Goal: Transaction & Acquisition: Purchase product/service

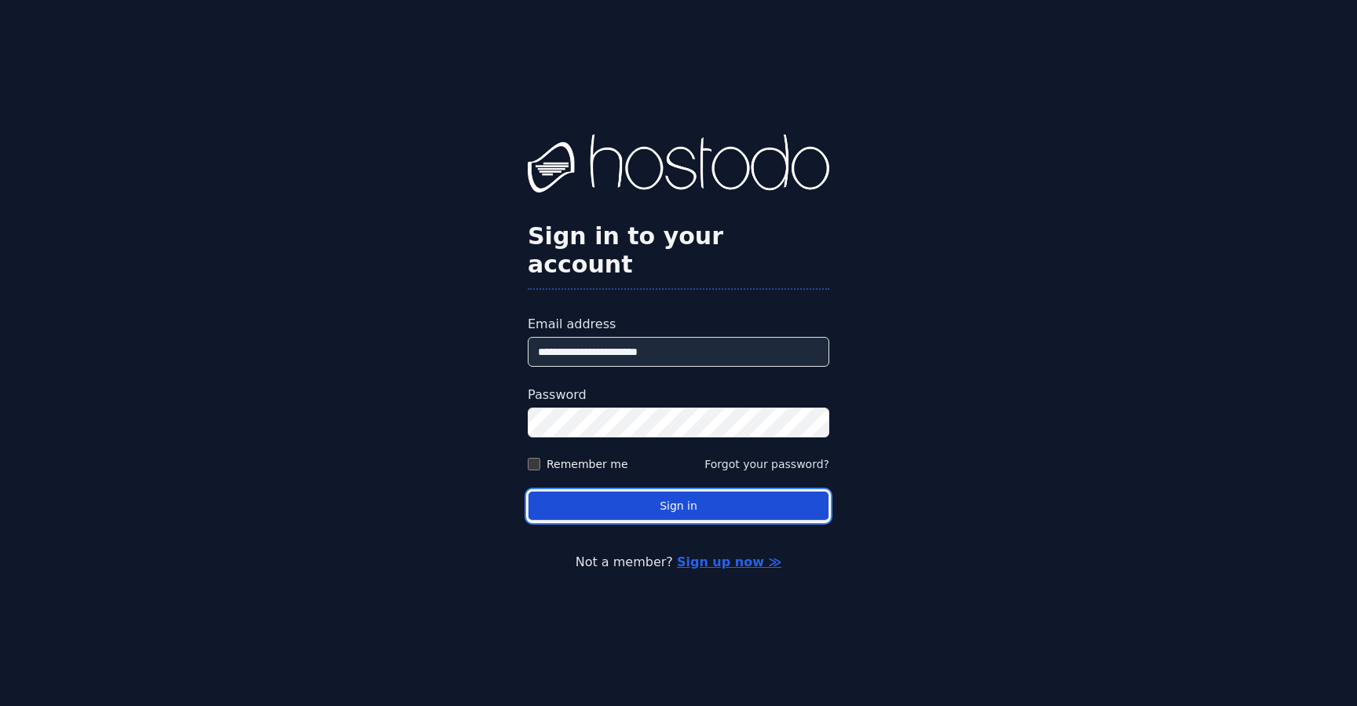
click at [596, 498] on button "Sign in" at bounding box center [679, 506] width 302 height 31
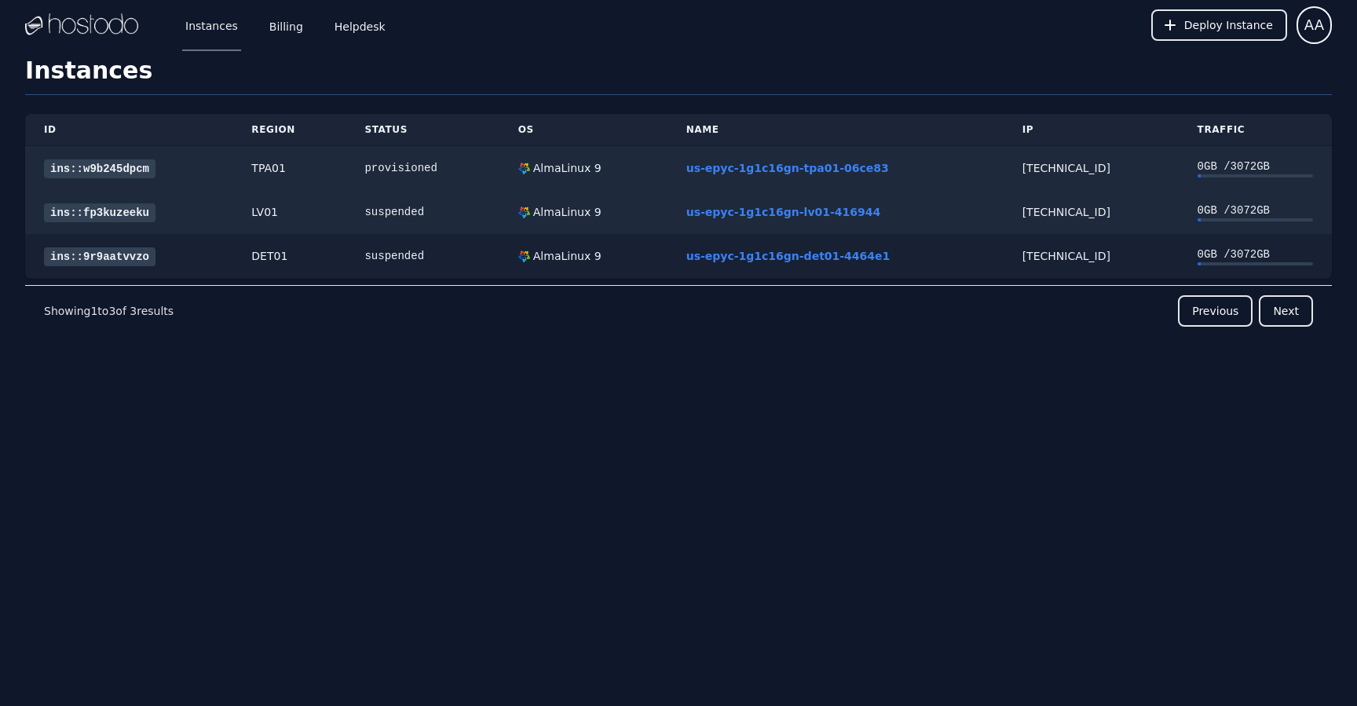
click at [401, 267] on td "suspended" at bounding box center [422, 256] width 153 height 45
click at [93, 257] on link "ins::9r9aatvvzo" at bounding box center [100, 256] width 112 height 19
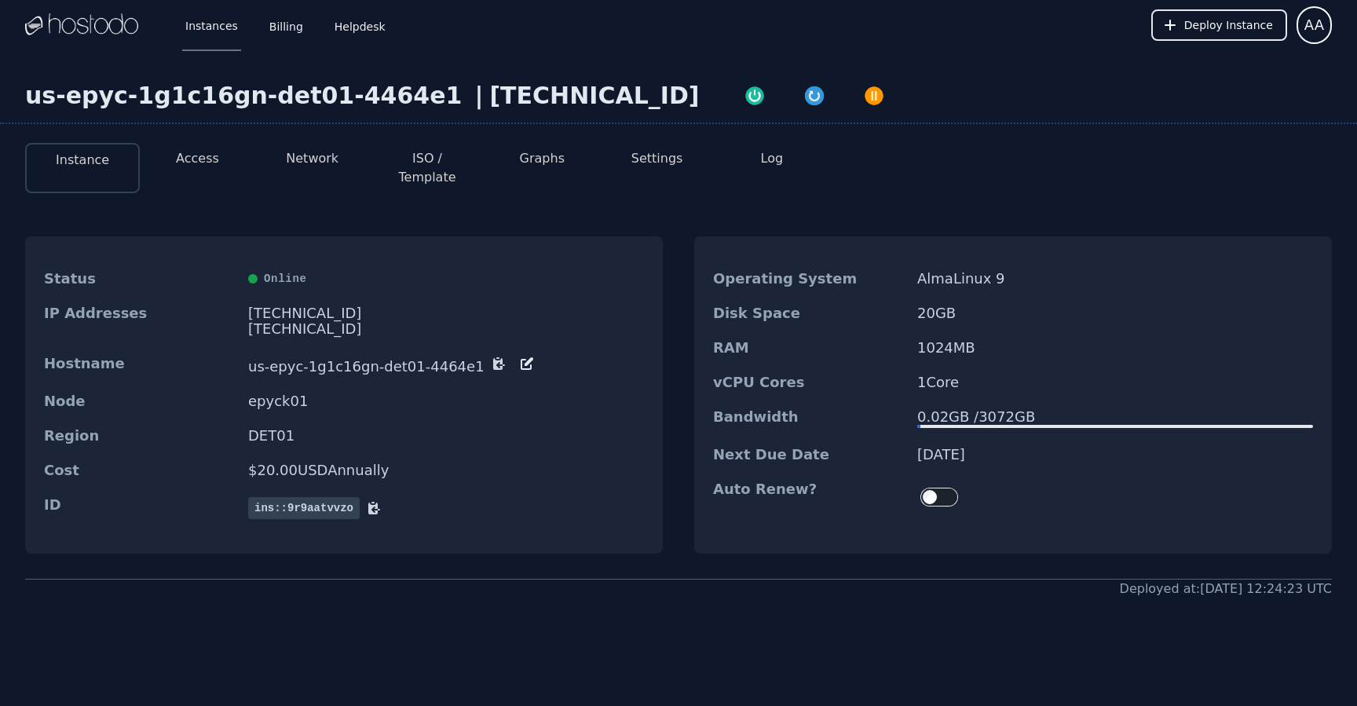
click at [492, 112] on div "us-epyc-1g1c16gn-det01-4464e1 | [TECHNICAL_ID]" at bounding box center [678, 103] width 1357 height 42
click at [489, 92] on div "[TECHNICAL_ID]" at bounding box center [594, 96] width 210 height 28
copy div "[TECHNICAL_ID]"
click at [803, 102] on img "button" at bounding box center [814, 96] width 22 height 22
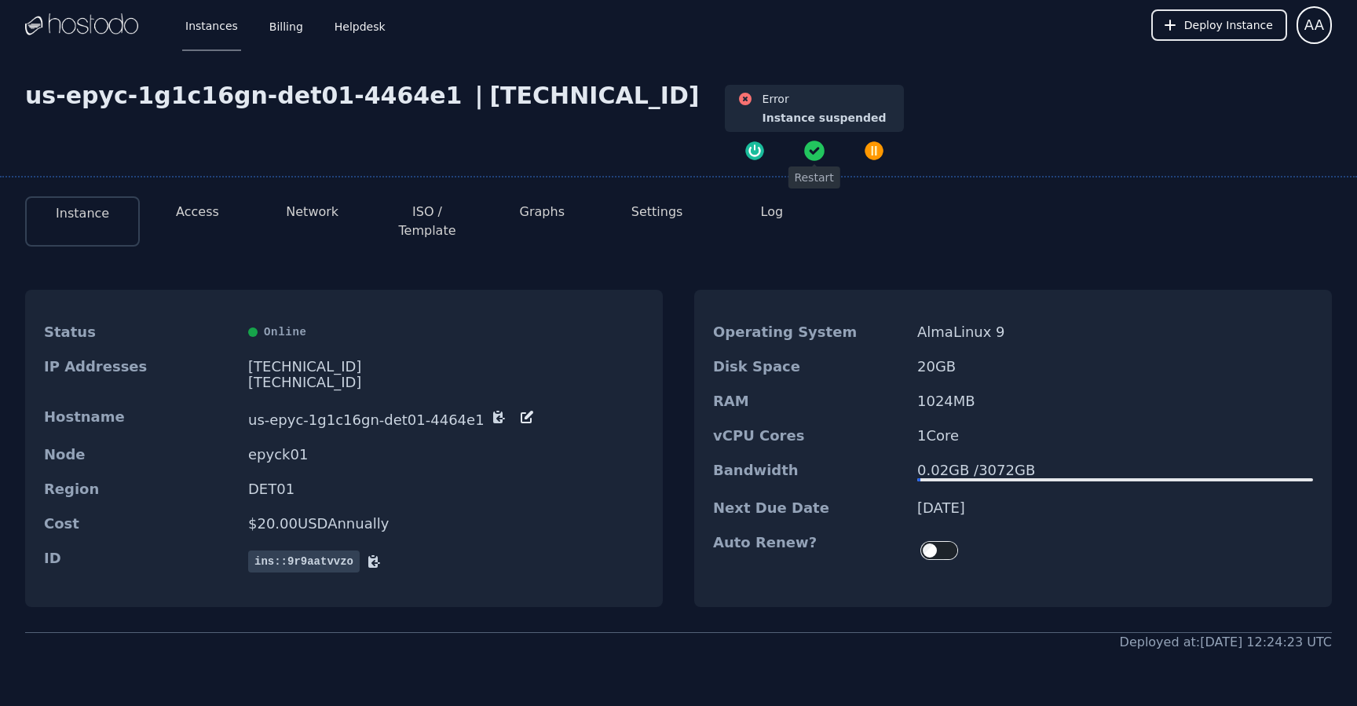
click at [521, 201] on li "Graphs" at bounding box center [541, 221] width 115 height 50
click at [281, 12] on link "Billing" at bounding box center [286, 25] width 40 height 52
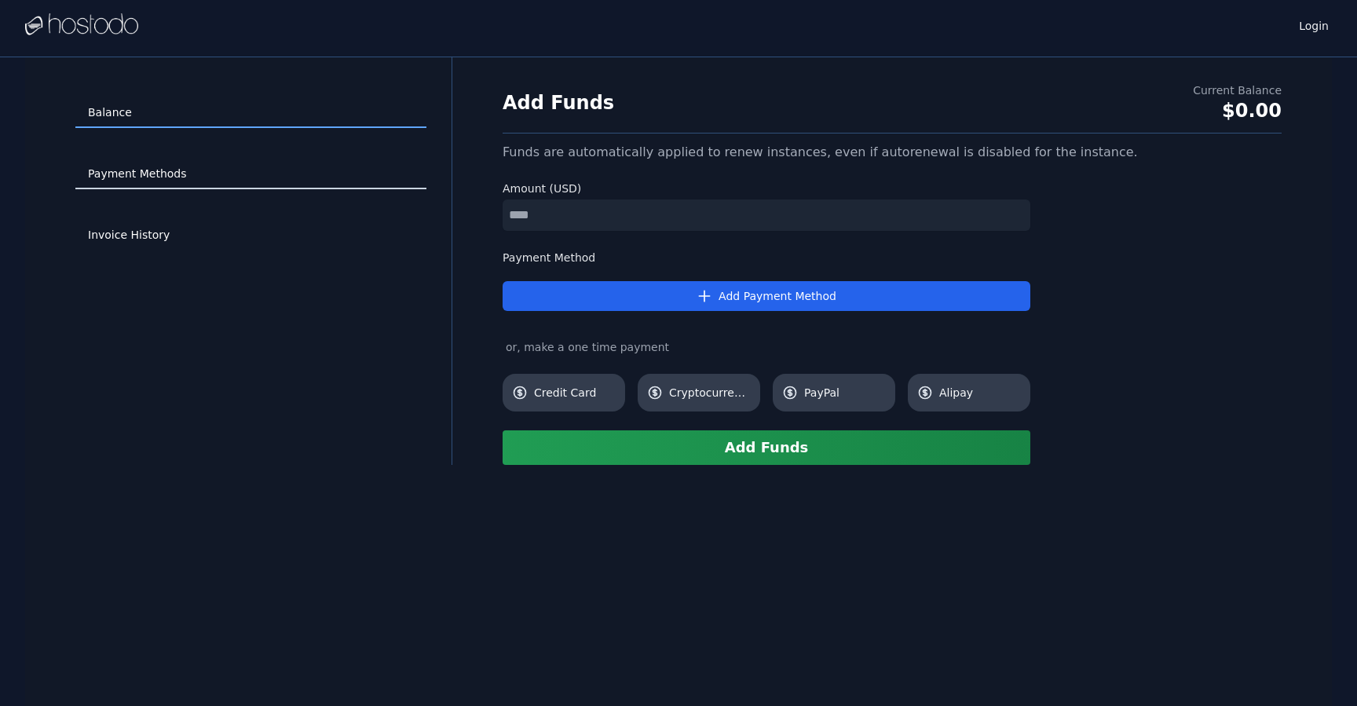
click at [159, 174] on link "Payment Methods" at bounding box center [250, 174] width 351 height 30
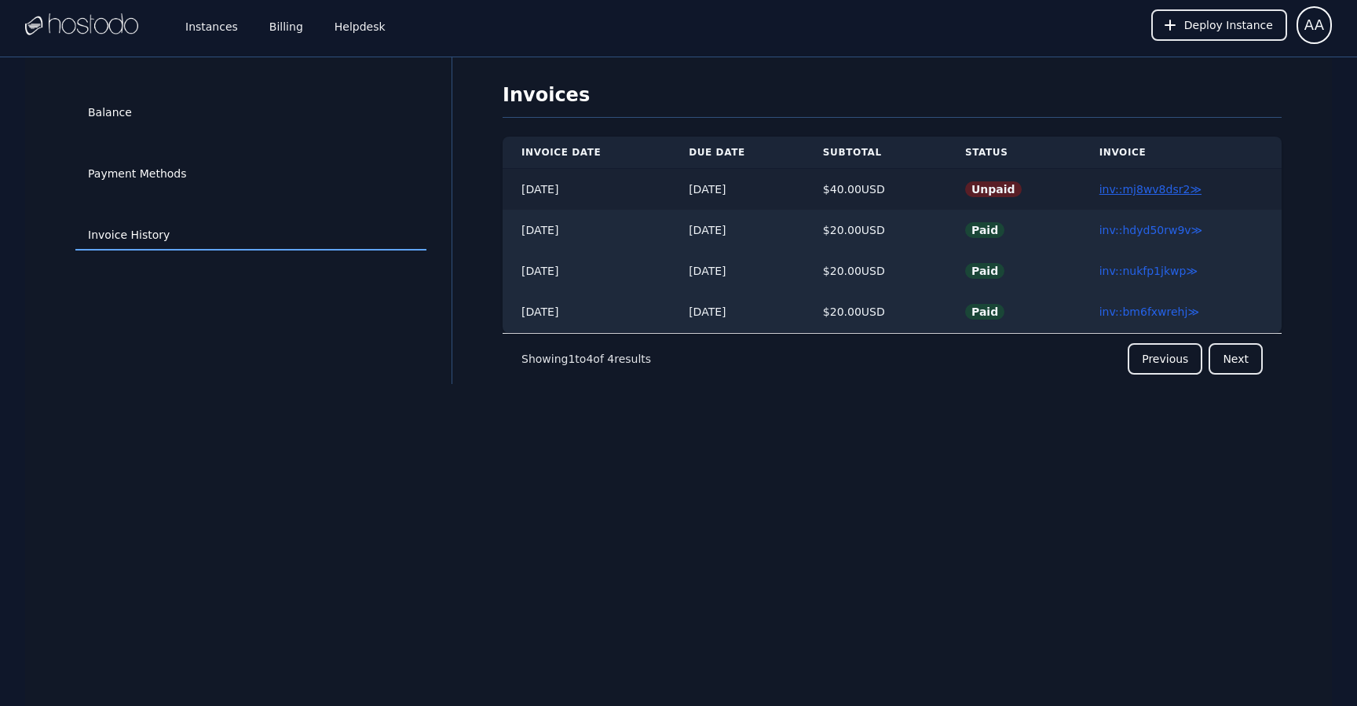
click at [1137, 194] on link "inv::mj8wv8dsr2 ≫" at bounding box center [1150, 189] width 102 height 13
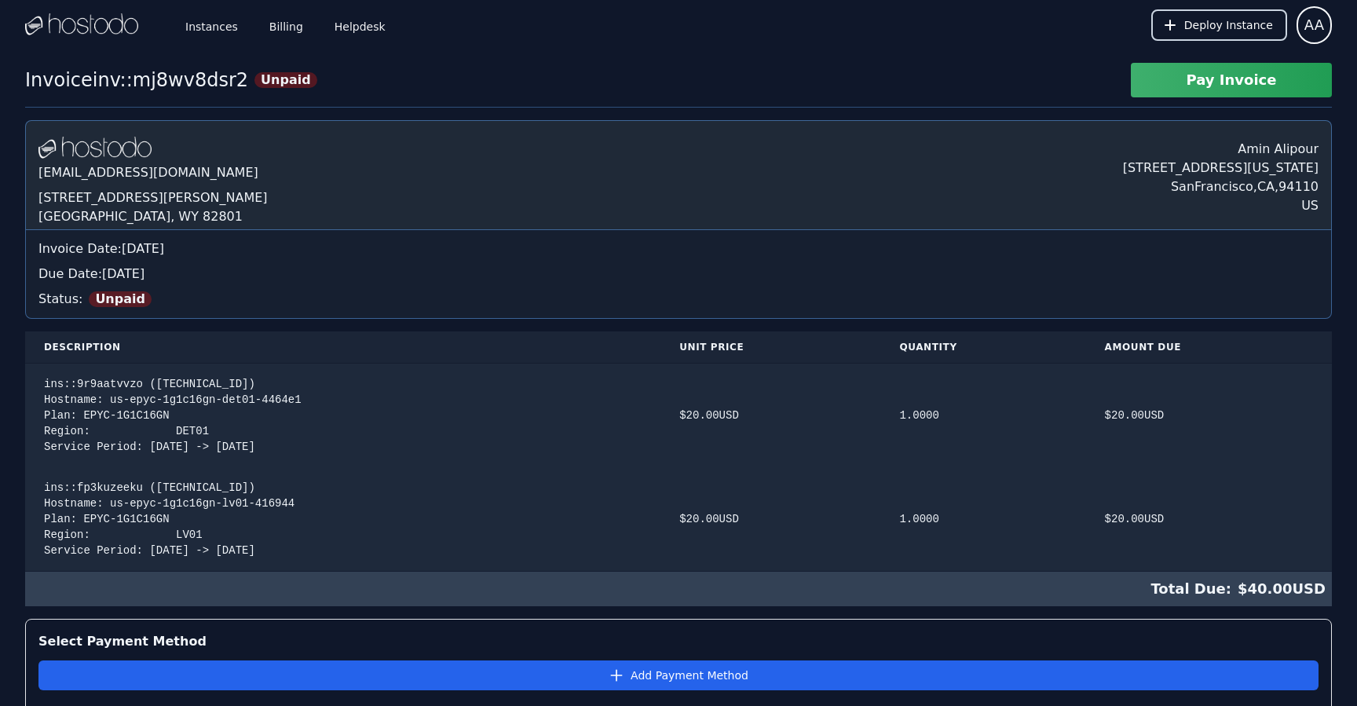
click at [1257, 17] on span "Deploy Instance" at bounding box center [1228, 25] width 89 height 16
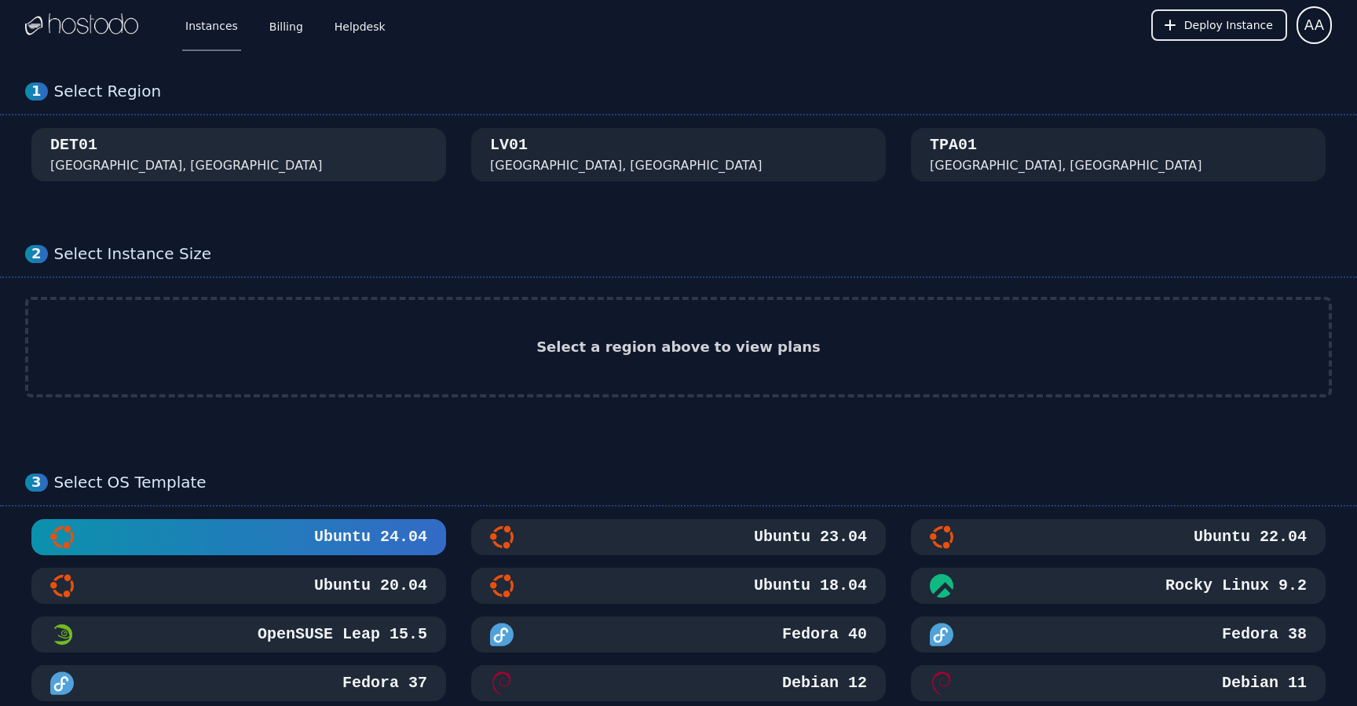
click at [258, 157] on div "DET01 [GEOGRAPHIC_DATA], [GEOGRAPHIC_DATA]" at bounding box center [238, 154] width 377 height 41
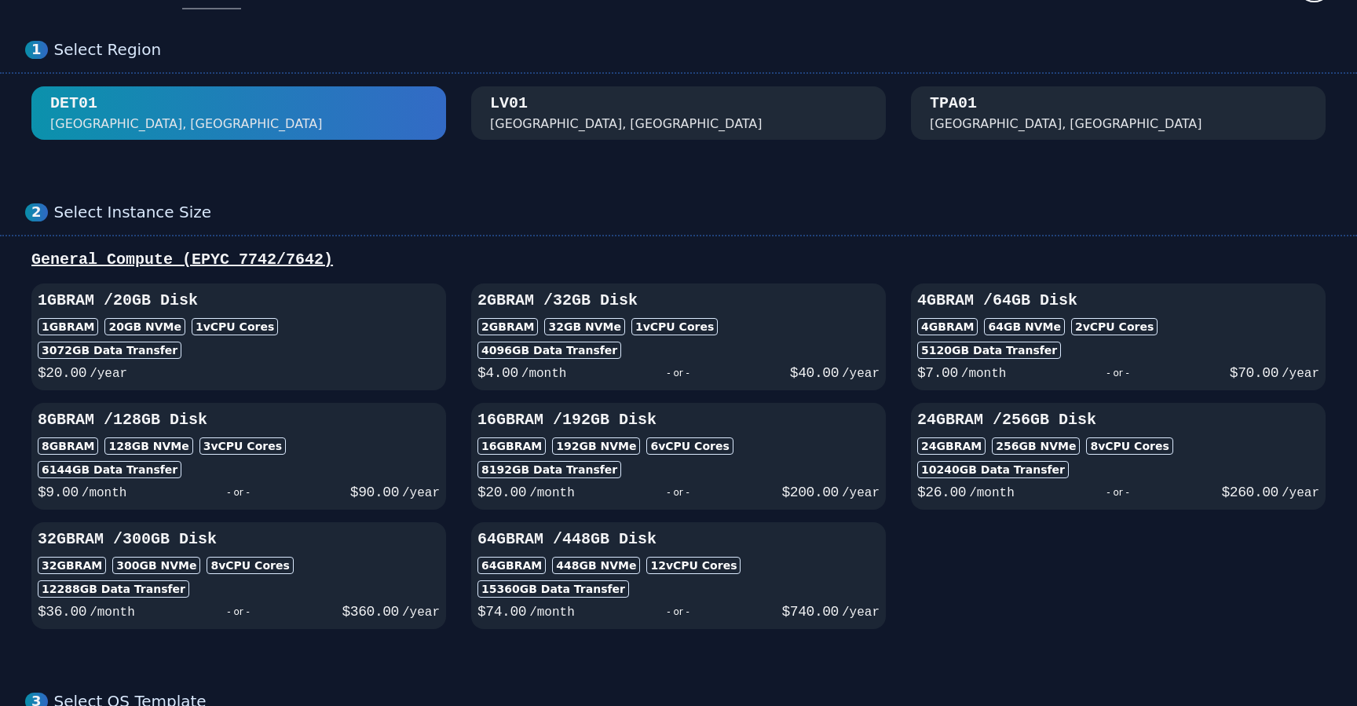
scroll to position [43, 0]
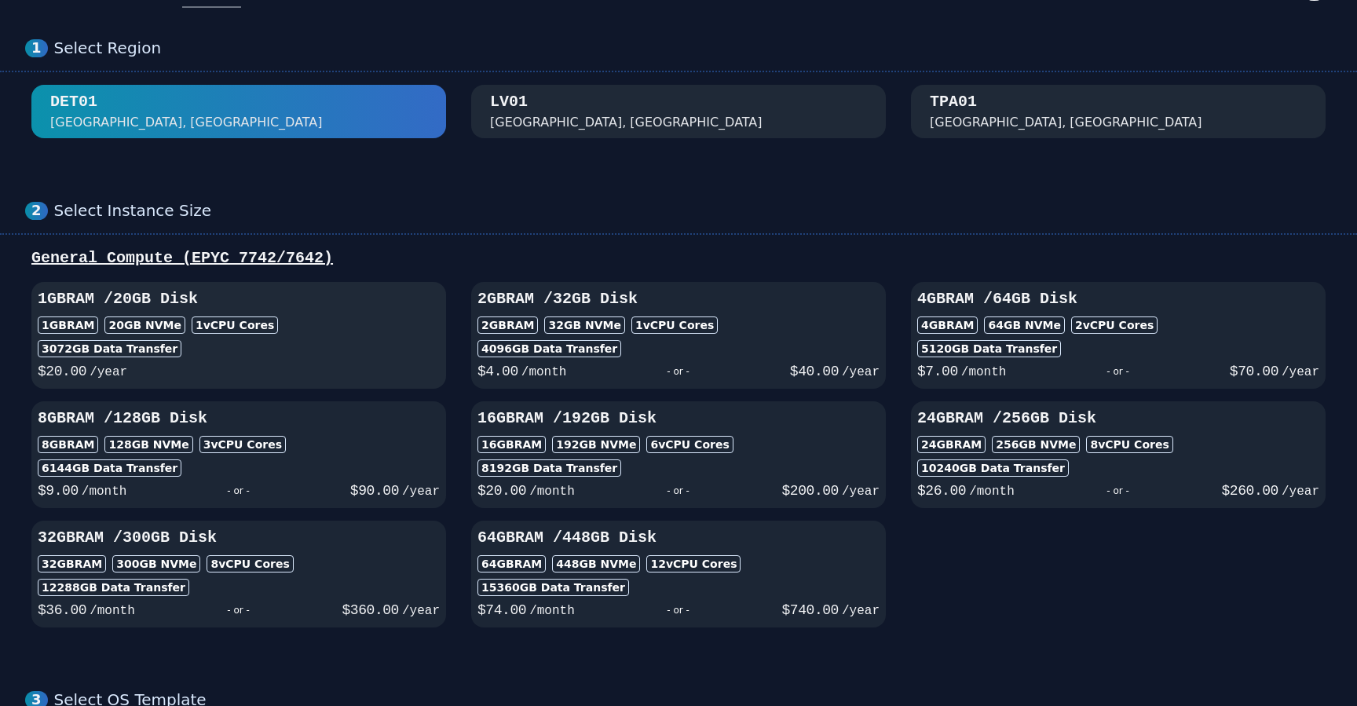
click at [309, 319] on div "1GB RAM 20 GB NVMe 1 vCPU Cores" at bounding box center [239, 324] width 402 height 17
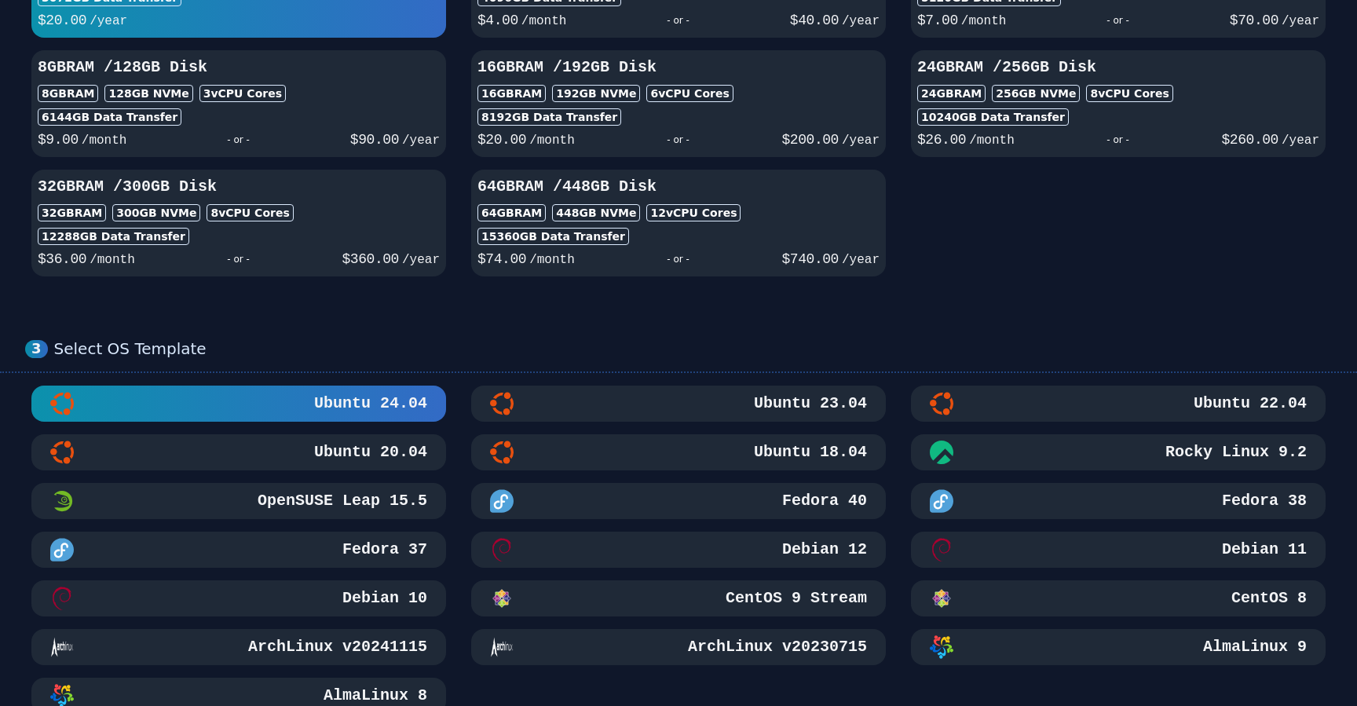
scroll to position [492, 0]
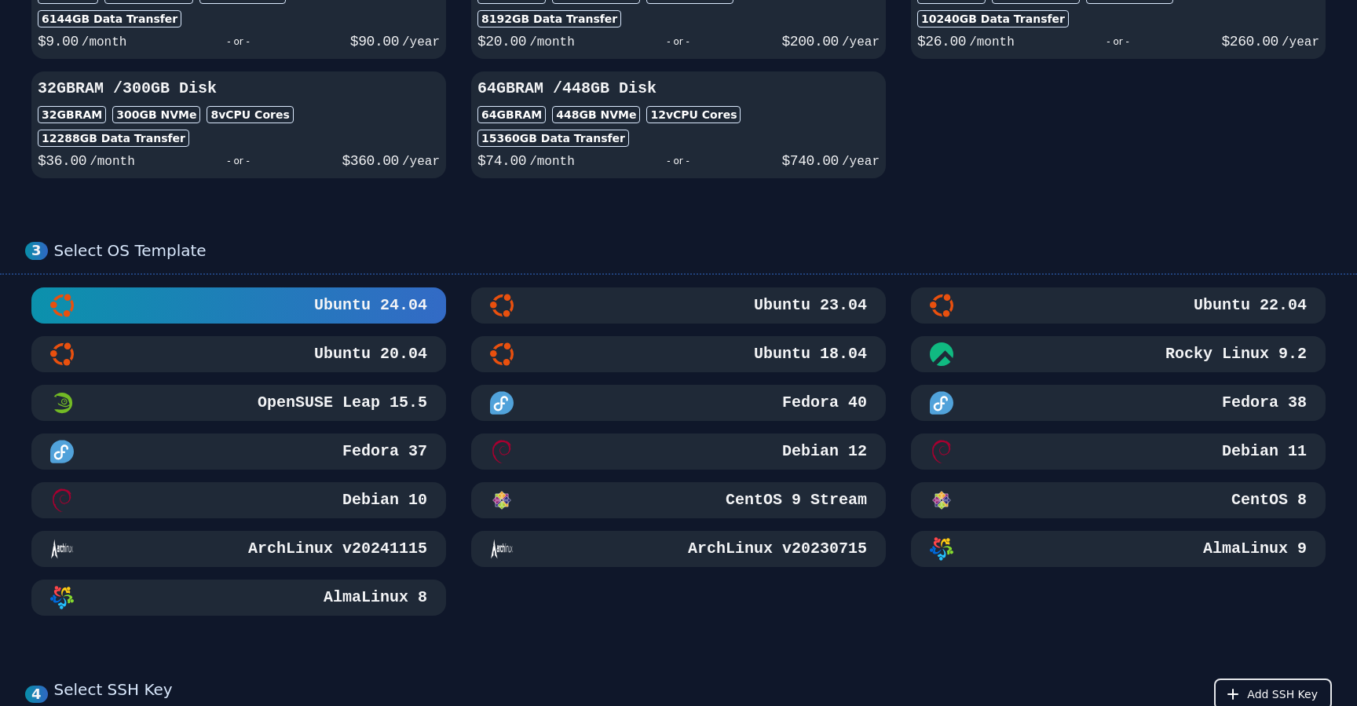
click at [963, 551] on div "AlmaLinux 9" at bounding box center [1118, 549] width 377 height 24
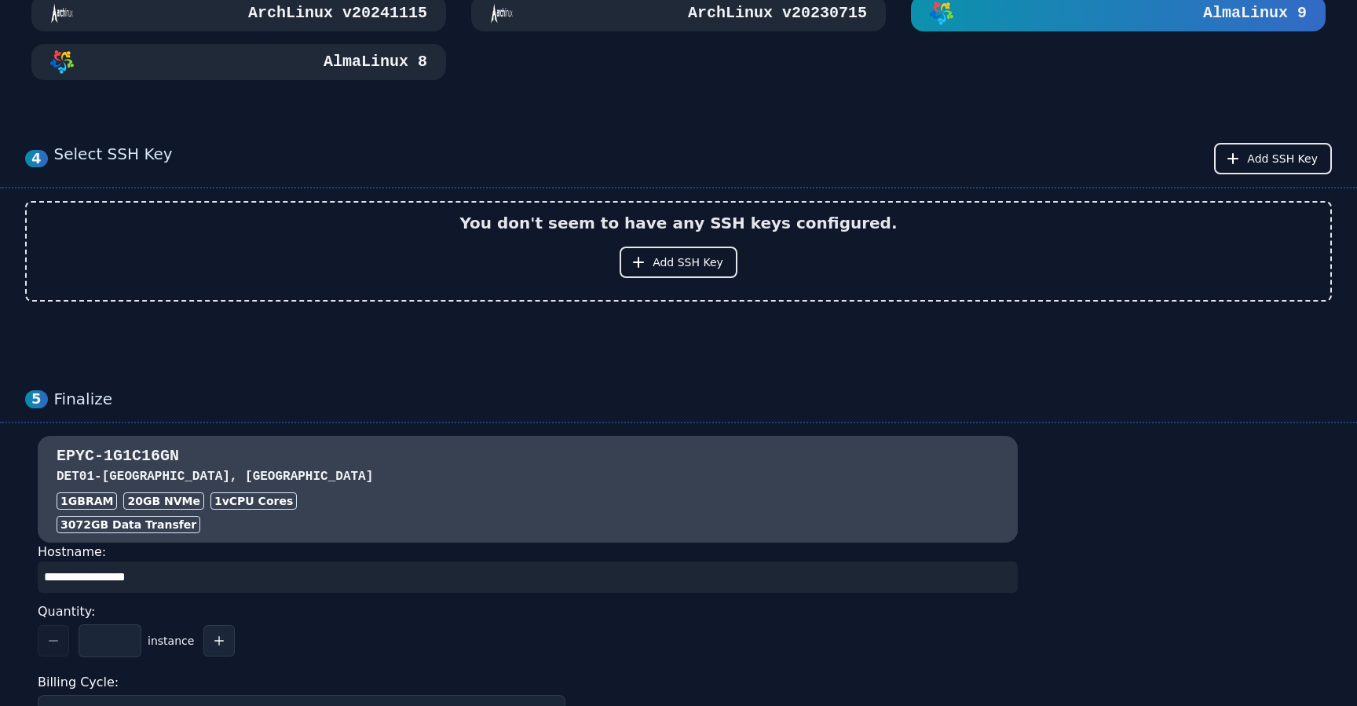
scroll to position [1035, 0]
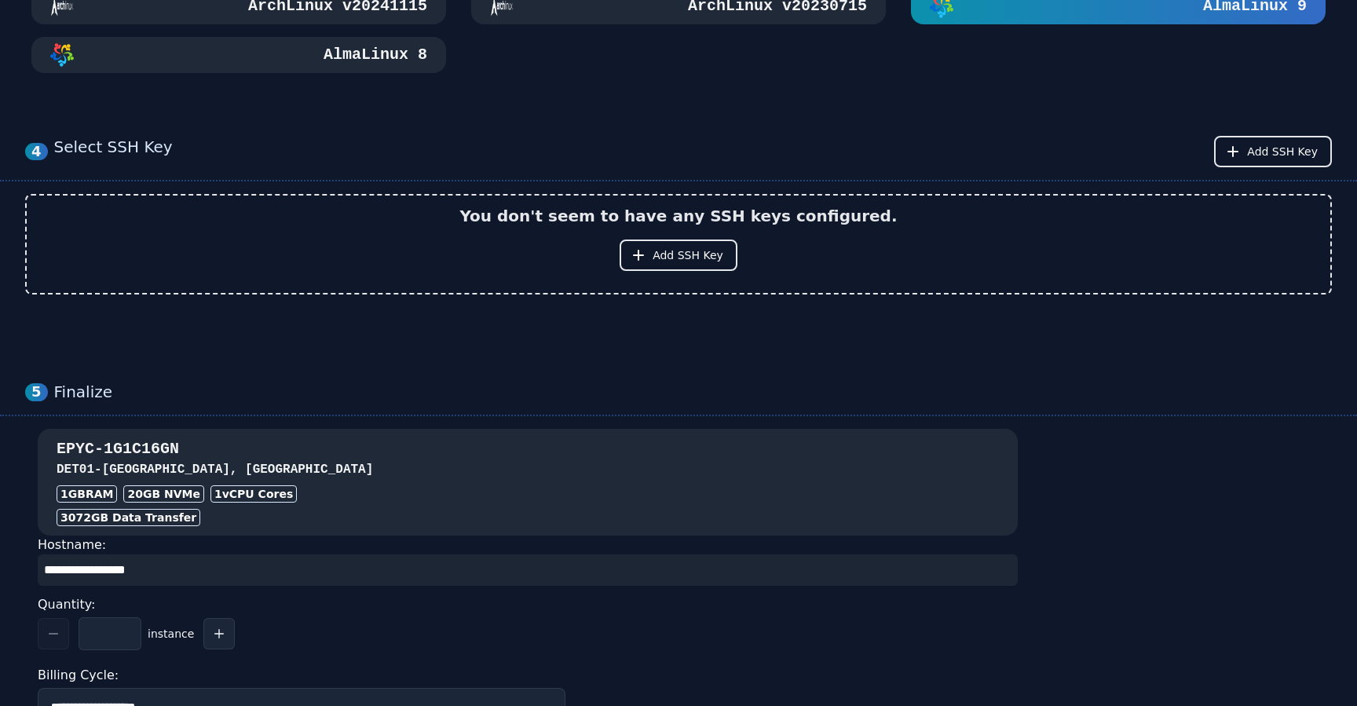
click at [487, 504] on div "EPYC-1G1C16GN DET01 - Detroit, MI 1GB RAM 20 GB NVMe 1 vCPU Cores 3072 GB Data …" at bounding box center [528, 482] width 980 height 88
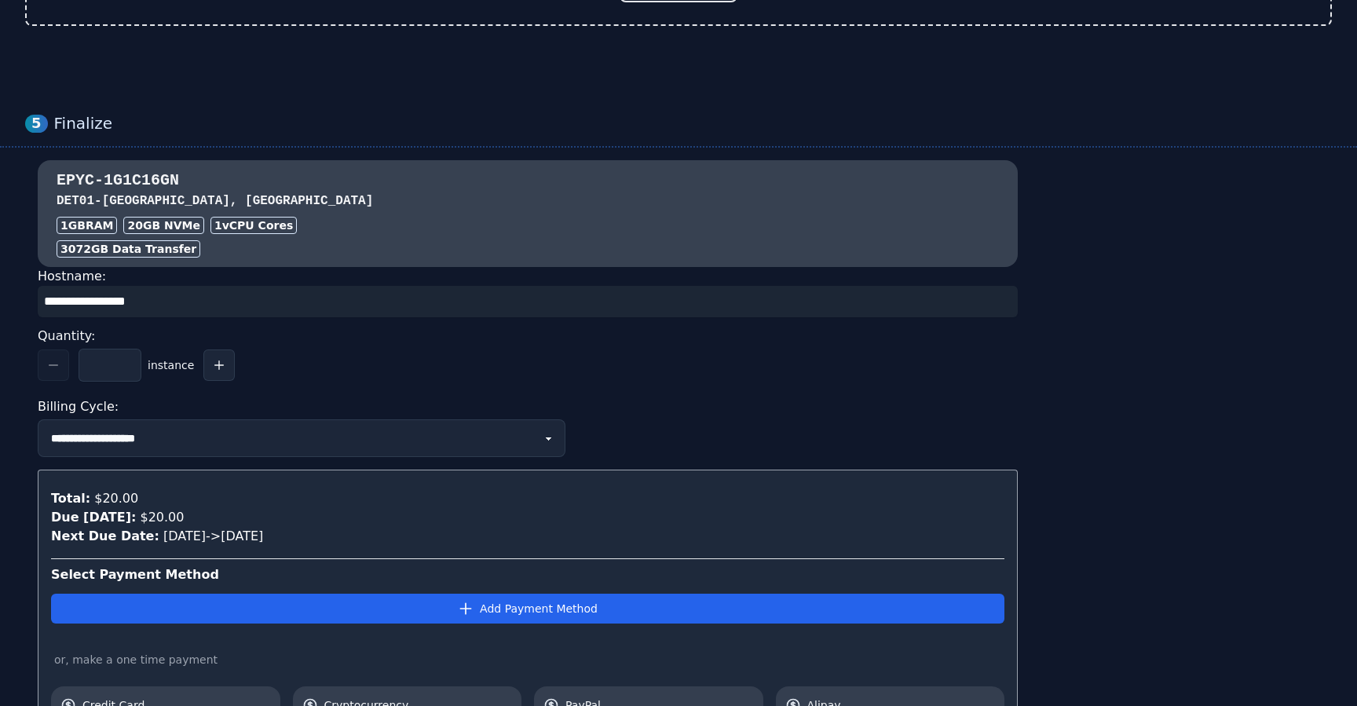
scroll to position [1305, 0]
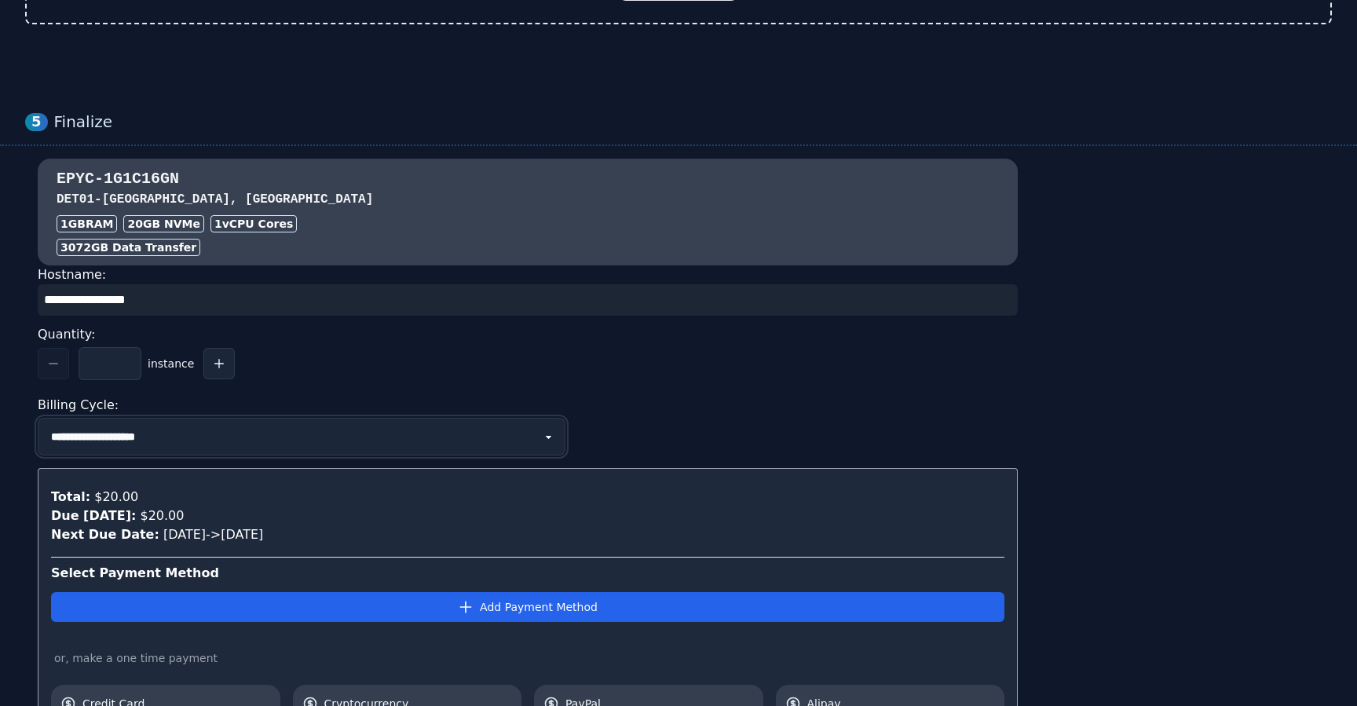
click at [433, 434] on select "**********" at bounding box center [302, 437] width 528 height 38
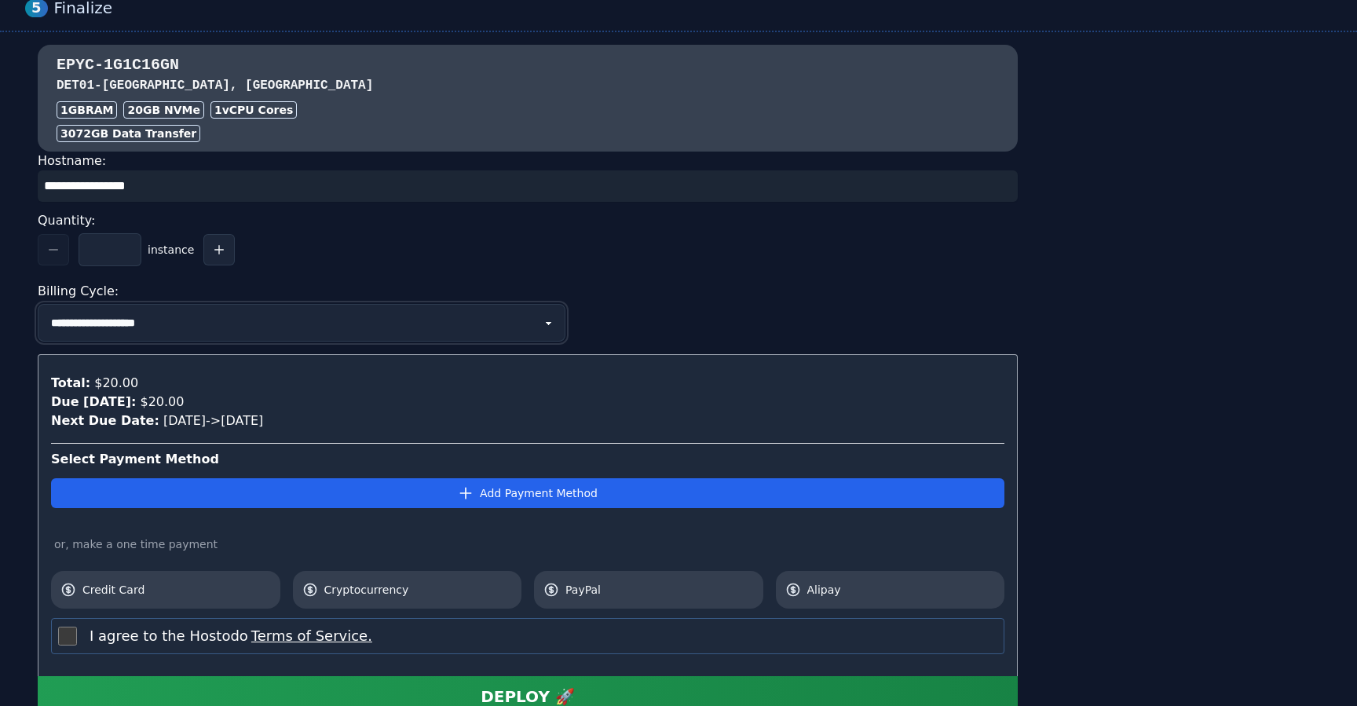
scroll to position [1439, 0]
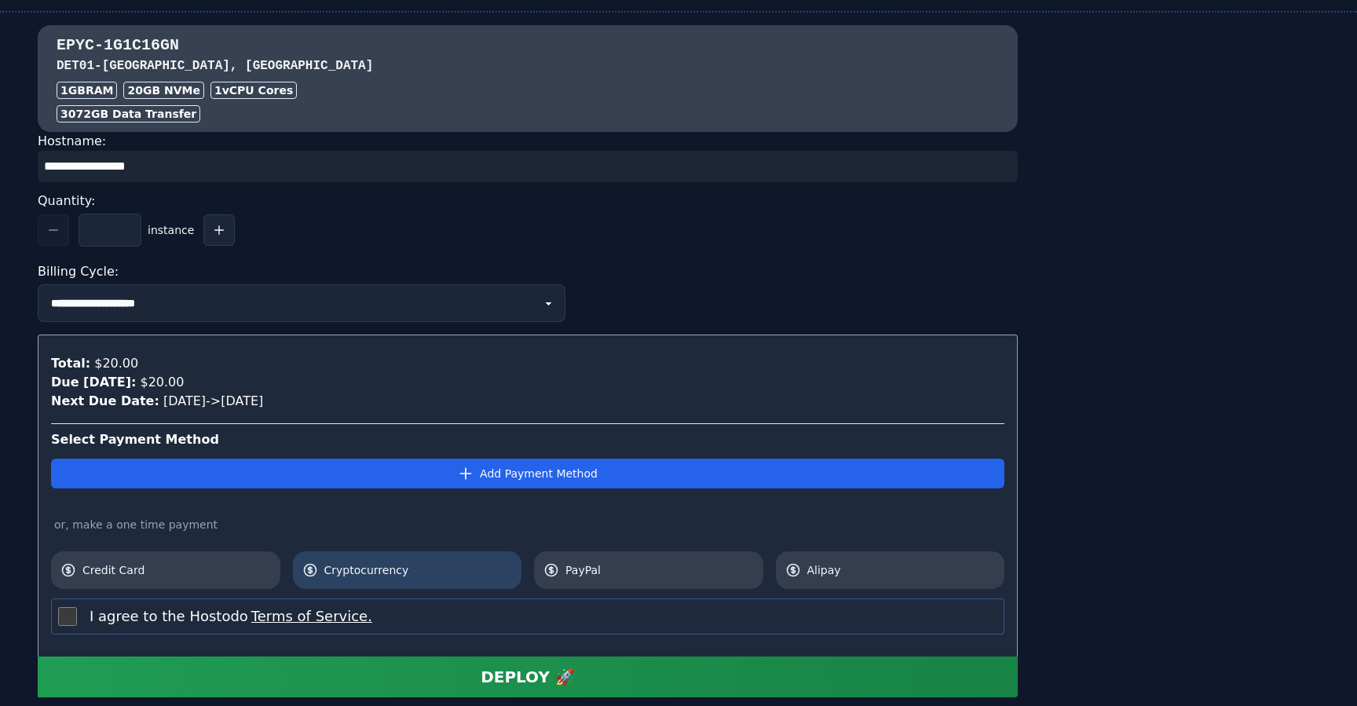
click at [353, 569] on span "Cryptocurrency" at bounding box center [418, 570] width 188 height 16
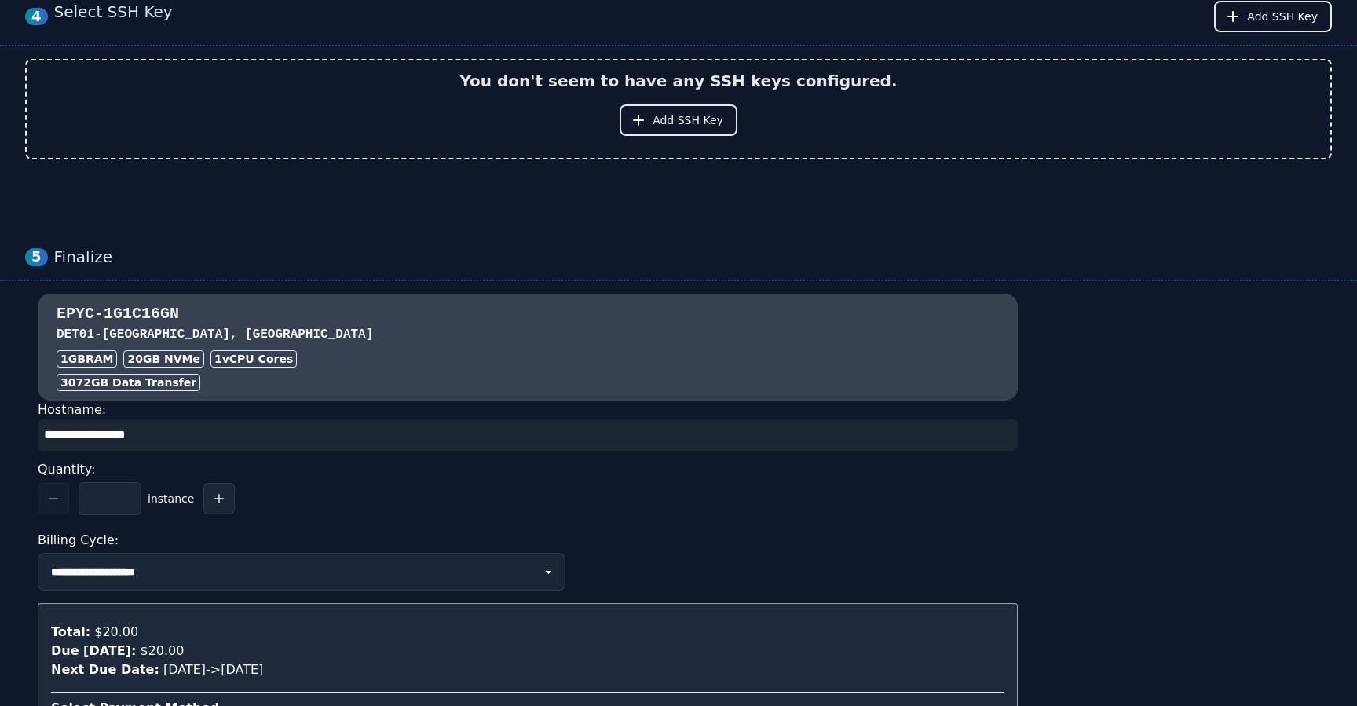
scroll to position [1537, 0]
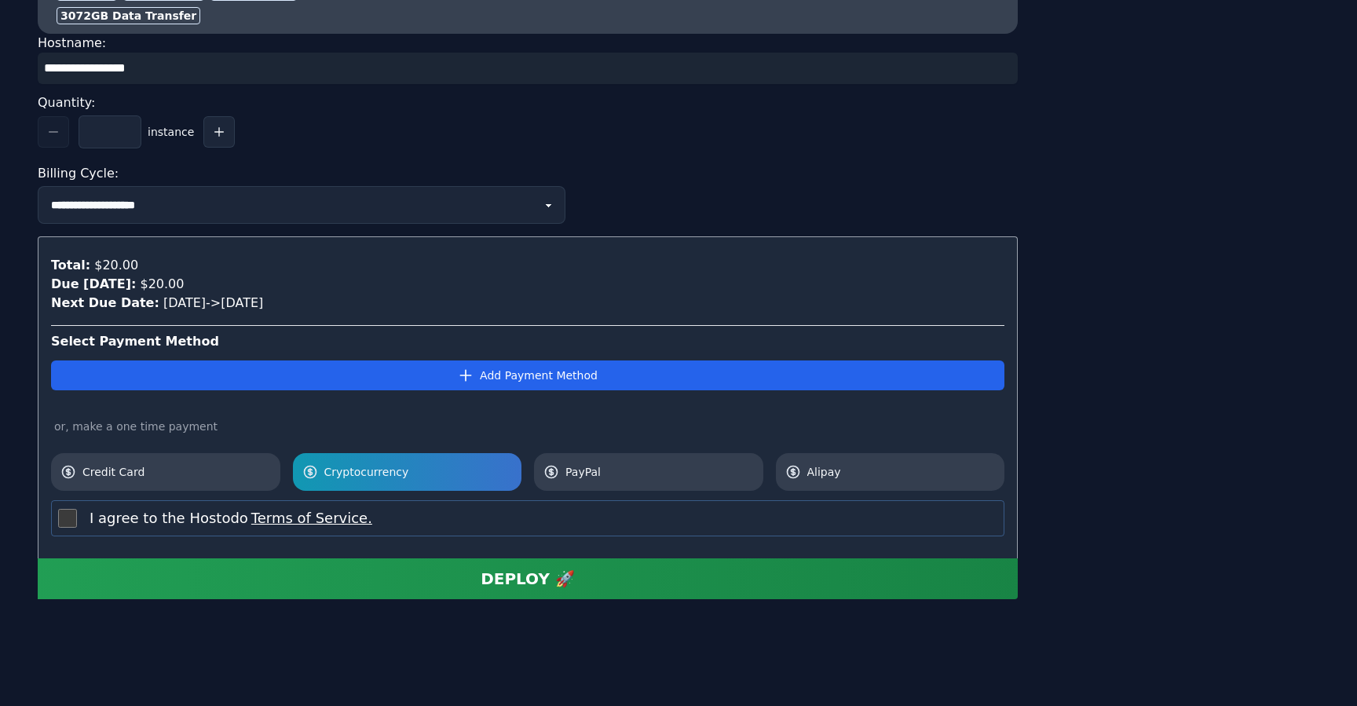
click at [337, 571] on button "DEPLOY 🚀" at bounding box center [528, 578] width 980 height 41
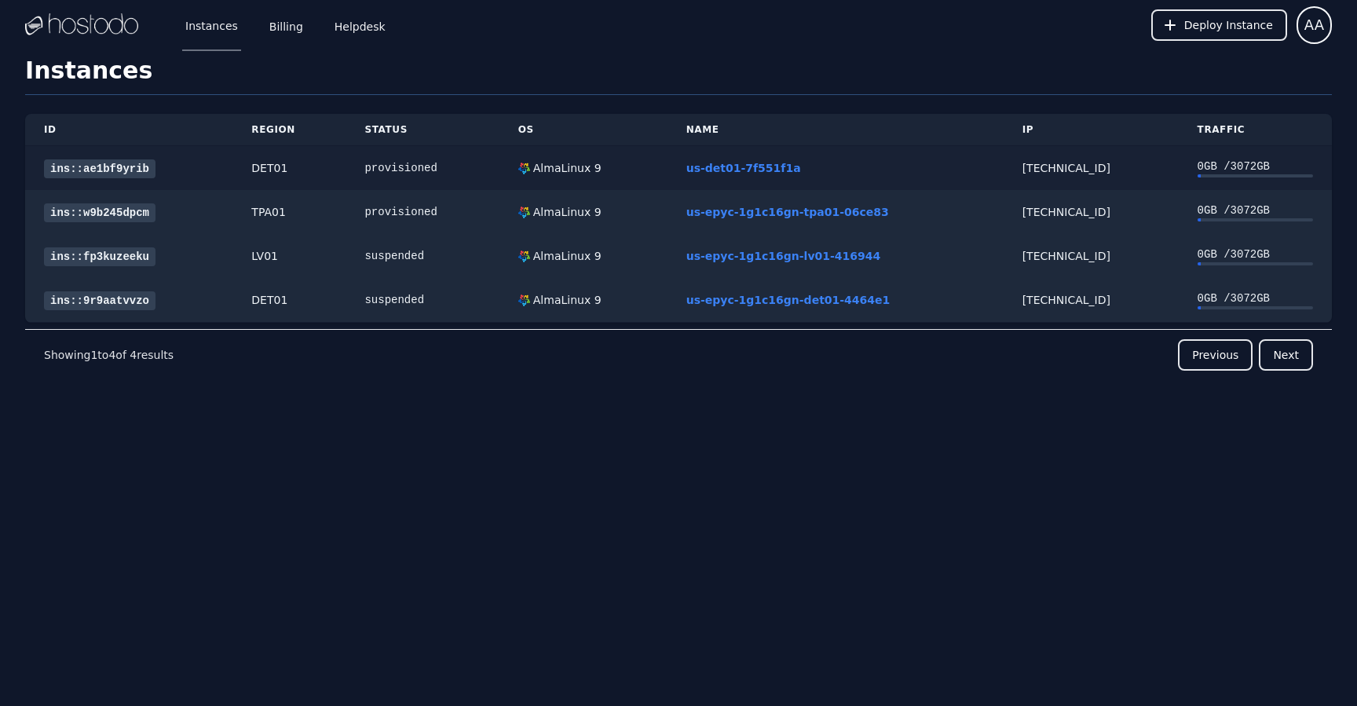
click at [142, 166] on link "ins::ae1bf9yrib" at bounding box center [100, 168] width 112 height 19
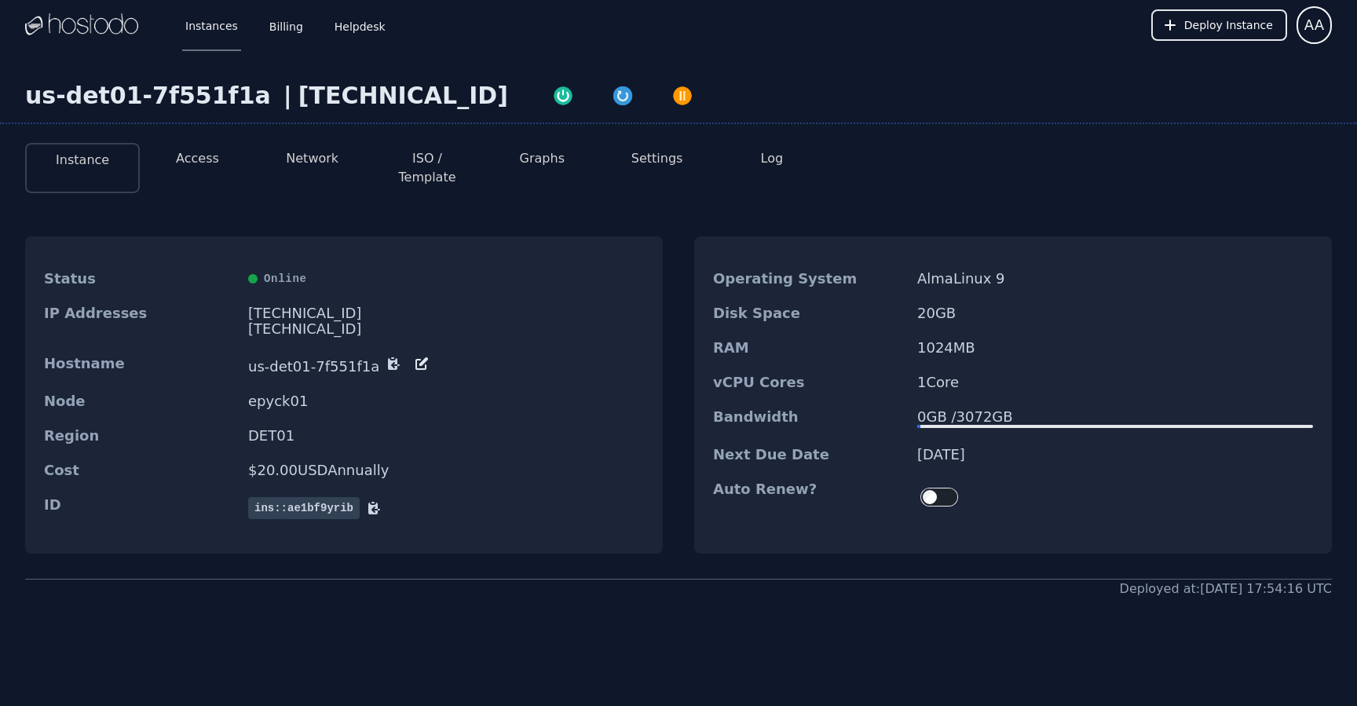
click at [305, 141] on div "Instance Access Network ISO / Template Graphs Settings Log" at bounding box center [678, 161] width 1307 height 62
click at [309, 152] on button "Network" at bounding box center [312, 158] width 53 height 19
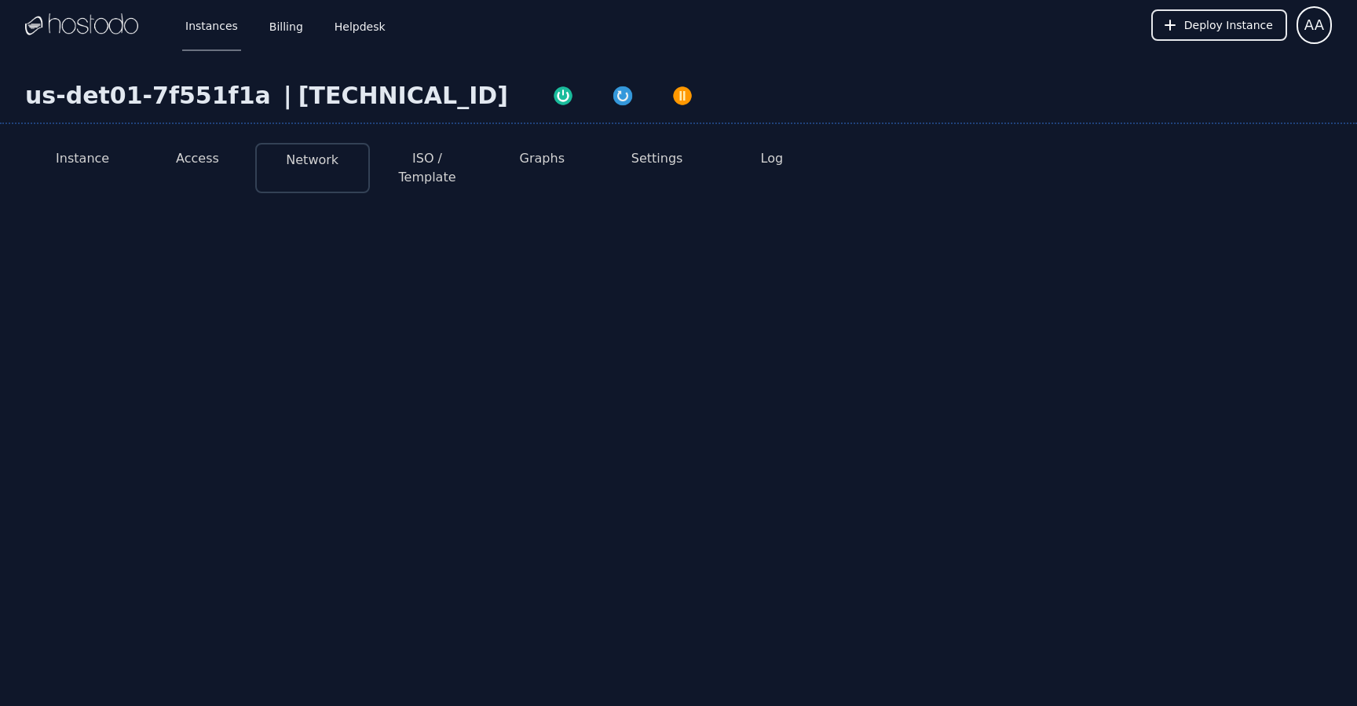
click at [214, 154] on button "Access" at bounding box center [197, 158] width 43 height 19
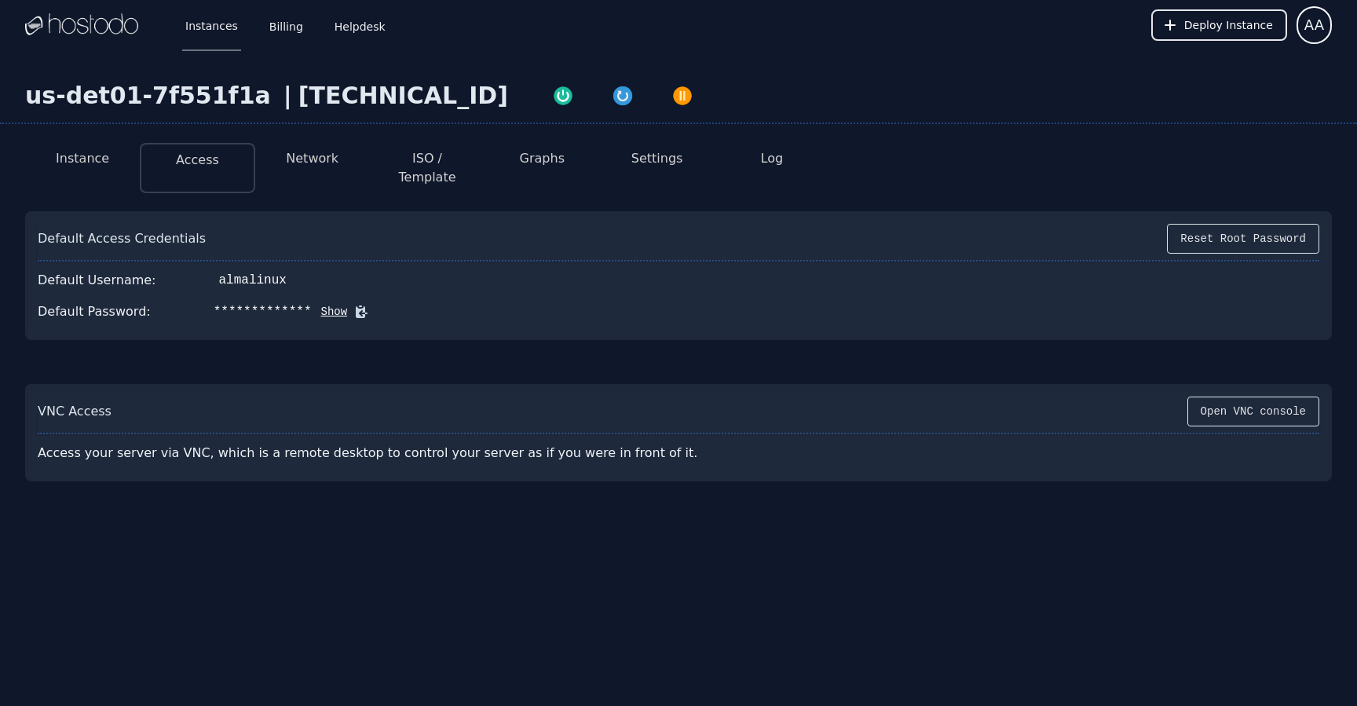
click at [331, 111] on div "us-det01-7f551f1a | [TECHNICAL_ID]" at bounding box center [678, 103] width 1357 height 42
click at [346, 97] on div "[TECHNICAL_ID]" at bounding box center [403, 96] width 210 height 28
copy div "[TECHNICAL_ID]"
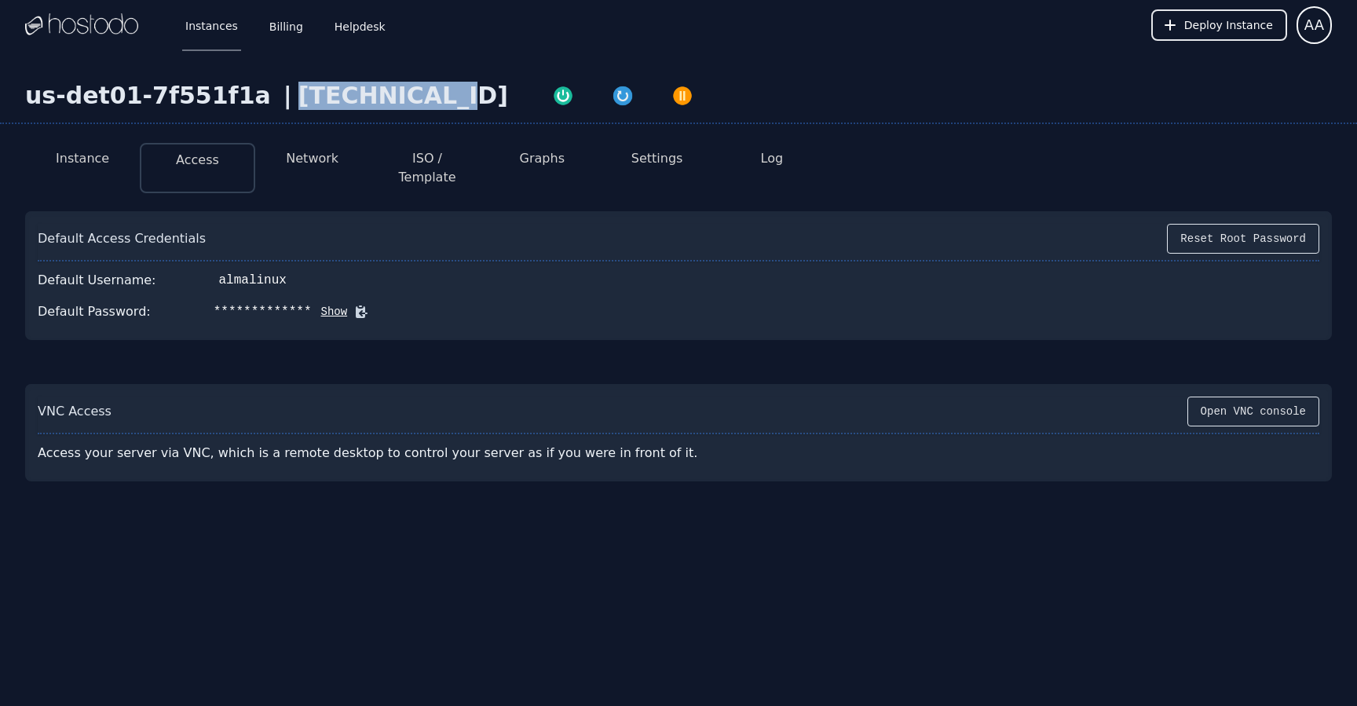
click at [325, 304] on button "Show" at bounding box center [330, 312] width 36 height 16
click at [378, 306] on icon at bounding box center [384, 312] width 12 height 12
click at [612, 100] on img "button" at bounding box center [623, 96] width 22 height 22
click at [378, 306] on icon at bounding box center [384, 312] width 12 height 12
click at [381, 304] on icon at bounding box center [384, 312] width 16 height 16
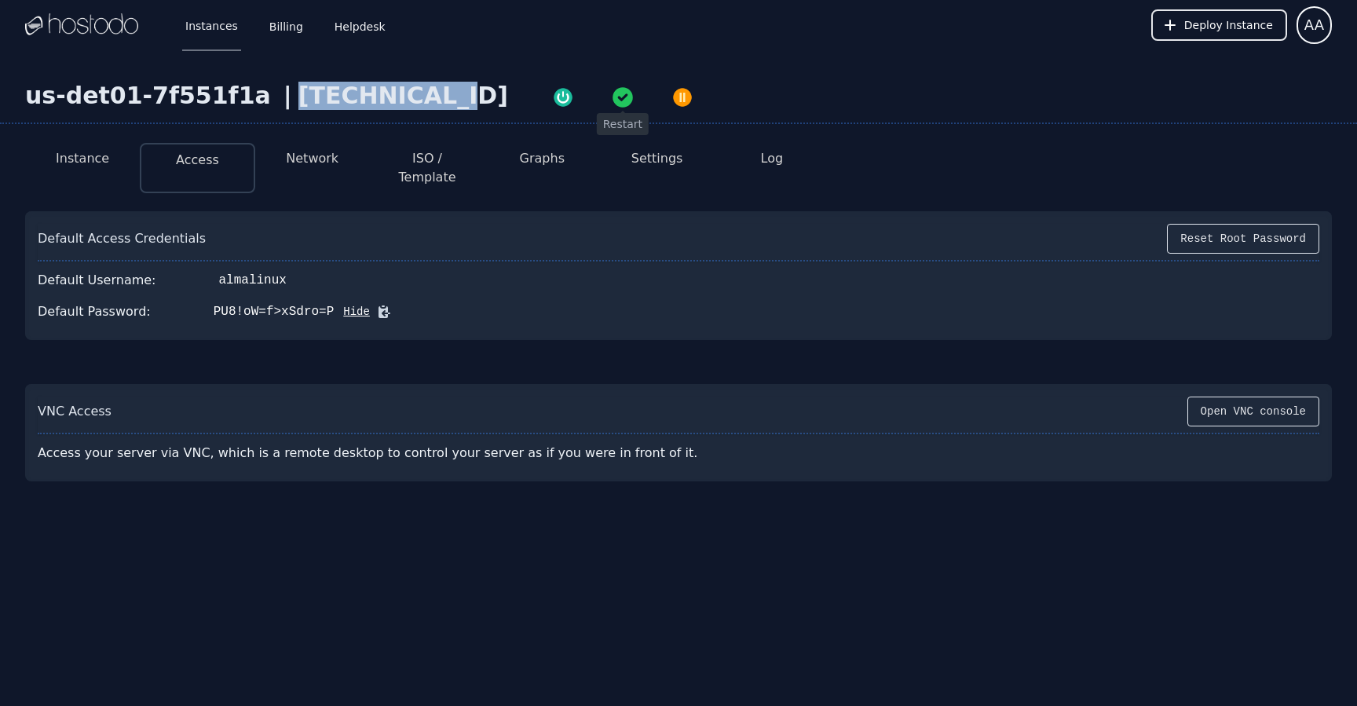
click at [376, 304] on icon at bounding box center [384, 312] width 16 height 16
click at [380, 304] on icon at bounding box center [384, 312] width 16 height 16
click at [386, 101] on div "[TECHNICAL_ID]" at bounding box center [403, 96] width 210 height 28
copy div "[TECHNICAL_ID]"
